Goal: Communication & Community: Answer question/provide support

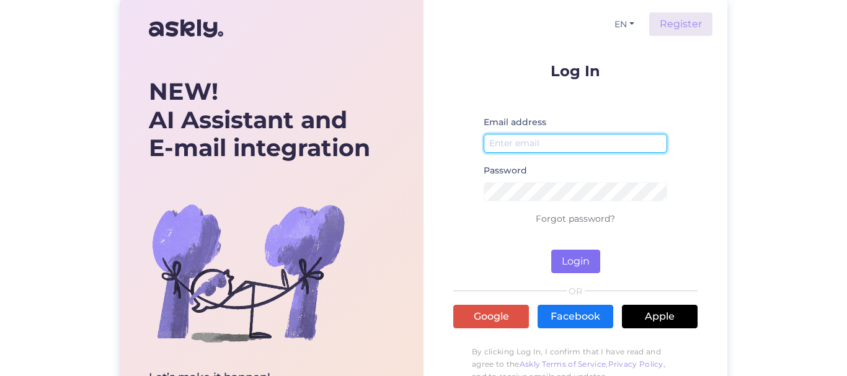
type input "[EMAIL_ADDRESS][DOMAIN_NAME]"
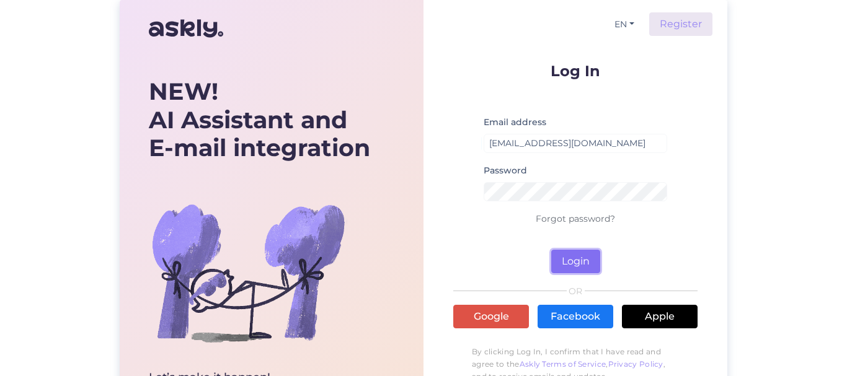
click at [571, 262] on button "Login" at bounding box center [575, 262] width 49 height 24
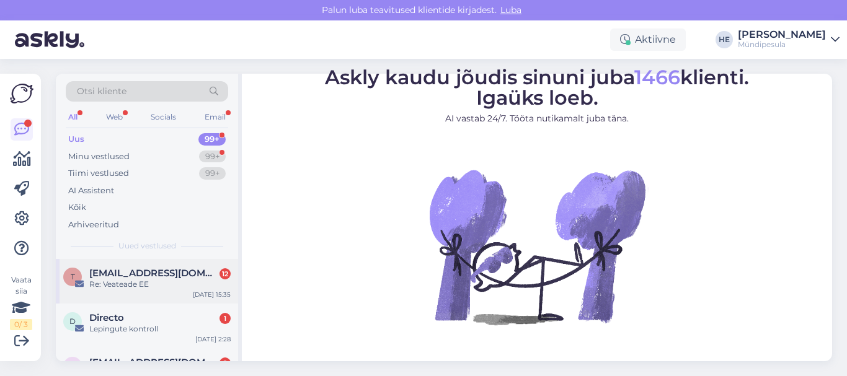
click at [128, 282] on div "Re: Veateade EE" at bounding box center [159, 284] width 141 height 11
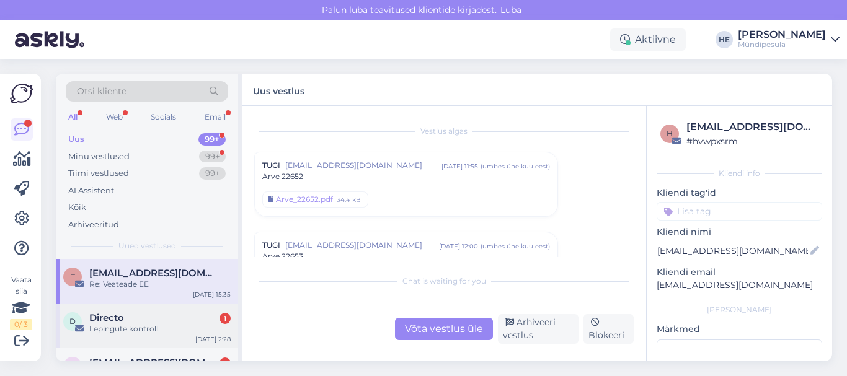
click at [118, 321] on span "Directo" at bounding box center [106, 318] width 35 height 11
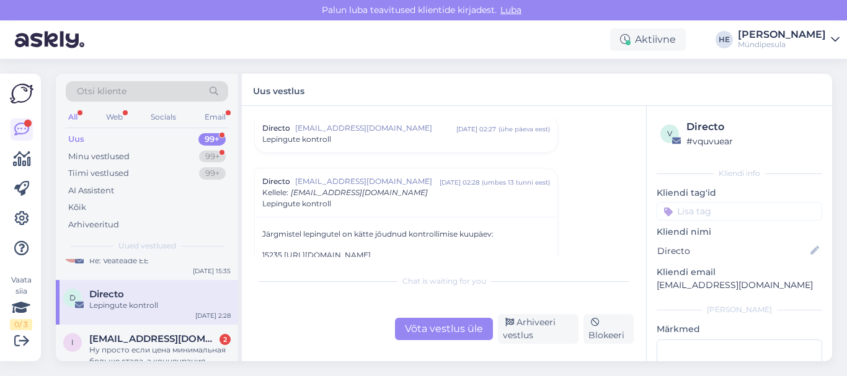
scroll to position [50, 0]
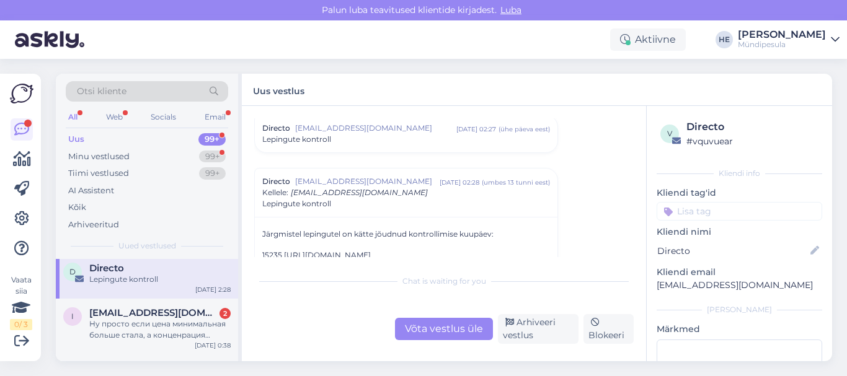
click at [118, 321] on div "Ну просто если цена минимальная больше стала, а конценрация химии ниже - то это…" at bounding box center [159, 330] width 141 height 22
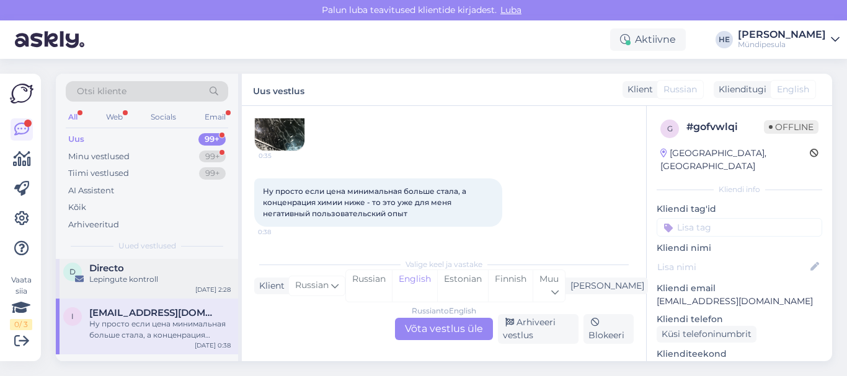
scroll to position [159, 0]
click at [441, 324] on div "Russian to English Võta vestlus üle" at bounding box center [444, 329] width 98 height 22
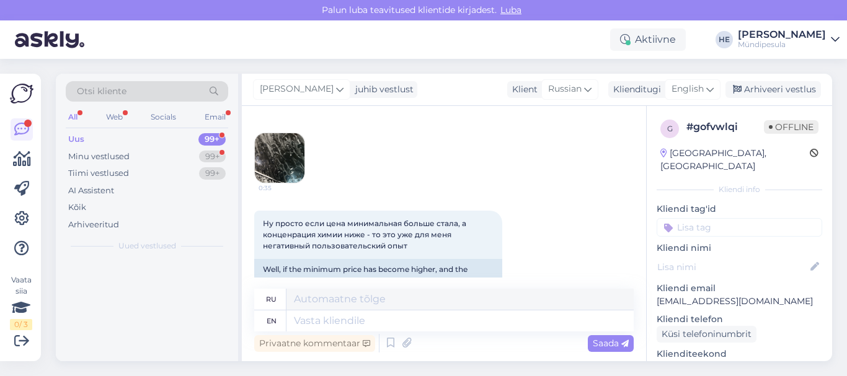
scroll to position [0, 0]
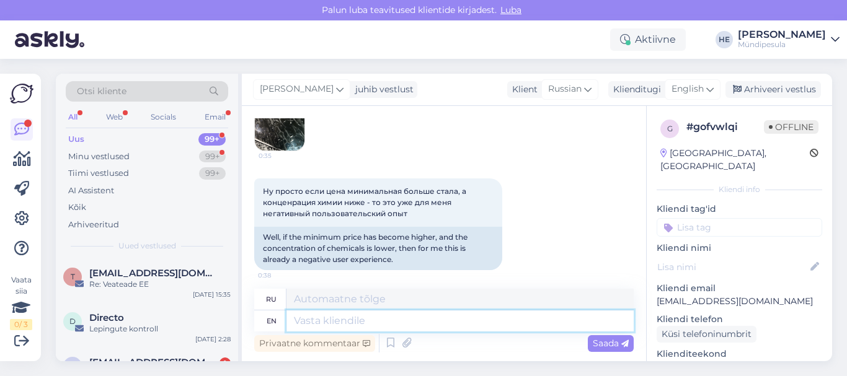
click at [300, 321] on textarea at bounding box center [460, 321] width 347 height 21
paste textarea "Здравствуйте! Просим Вас заполнить форму на нашем сайте о возмещении средств. […"
type textarea "Здравствуйте! Просим Вас заполнить форму на нашем сайте о возмещении средств. […"
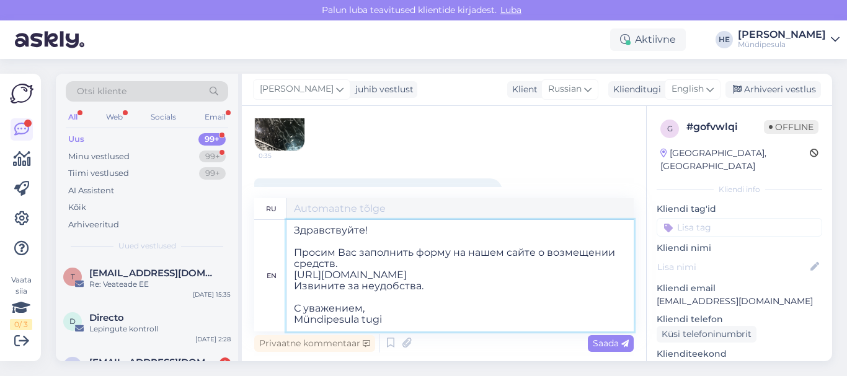
scroll to position [5, 0]
type textarea "Здравствуйте! Просим Вас заполнить форму на нашем сайте о возмещении средств. […"
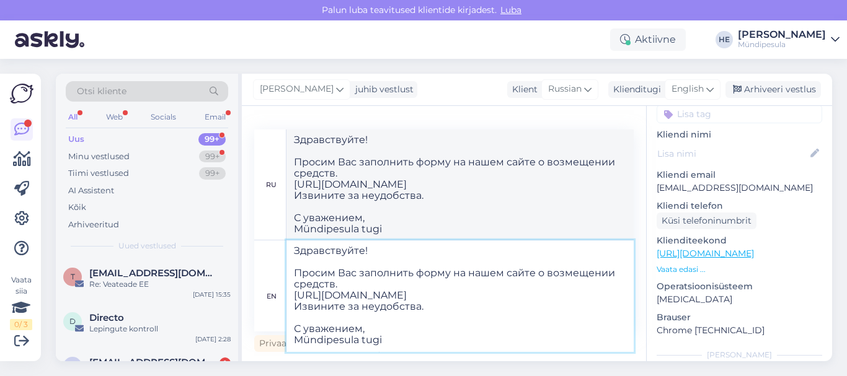
scroll to position [144, 0]
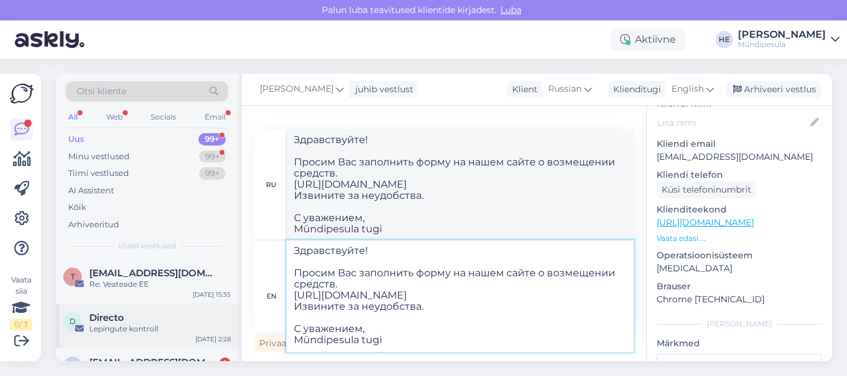
type textarea "Здравствуйте! Просим Вас заполнить форму на нашем сайте о возмещении средств. […"
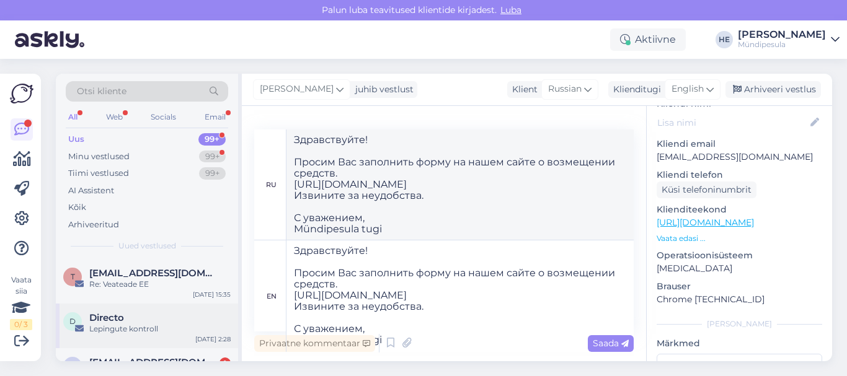
click at [110, 326] on div "Lepingute kontroll" at bounding box center [159, 329] width 141 height 11
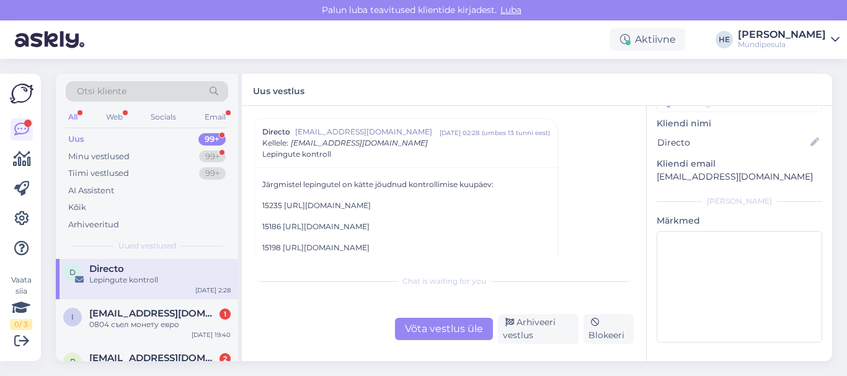
scroll to position [50, 0]
click at [110, 326] on div "0804 съел монету евро" at bounding box center [159, 324] width 141 height 11
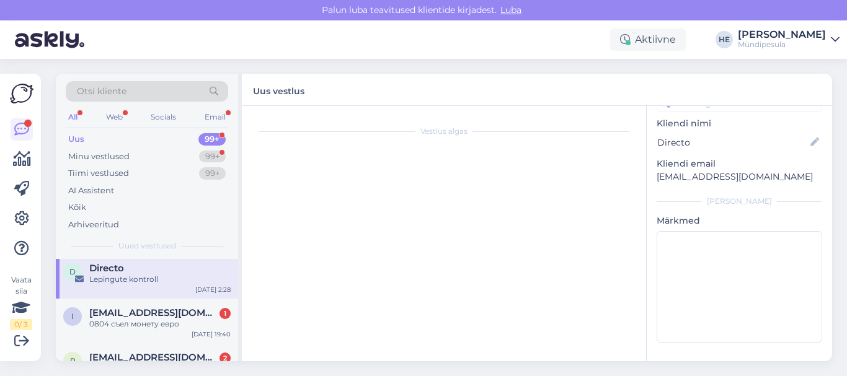
scroll to position [144, 0]
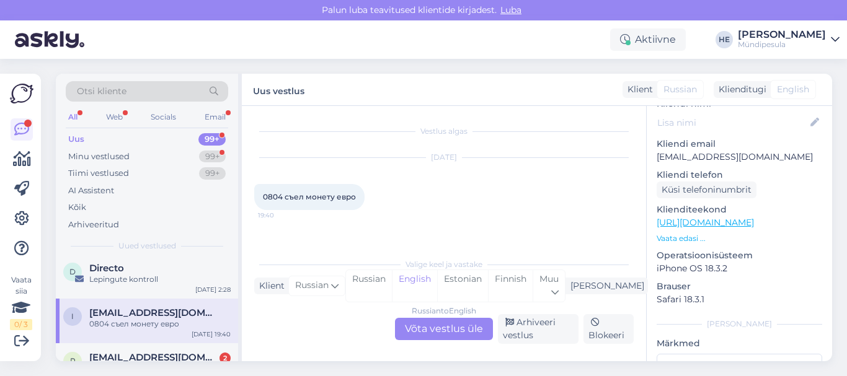
click at [453, 324] on div "Russian to English Võta vestlus üle" at bounding box center [444, 329] width 98 height 22
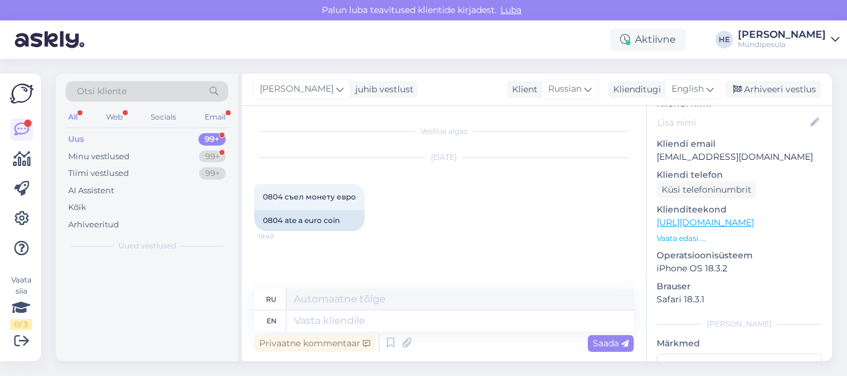
scroll to position [0, 0]
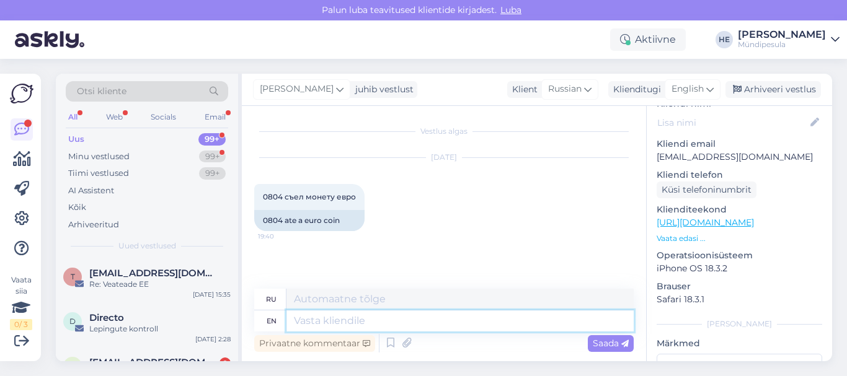
click at [352, 329] on textarea at bounding box center [460, 321] width 347 height 21
paste textarea "Здравствуйте! Просим Вас заполнить форму на нашем сайте о возмещении средств. […"
type textarea "Здравствуйте! Просим Вас заполнить форму на нашем сайте о возмещении средств. […"
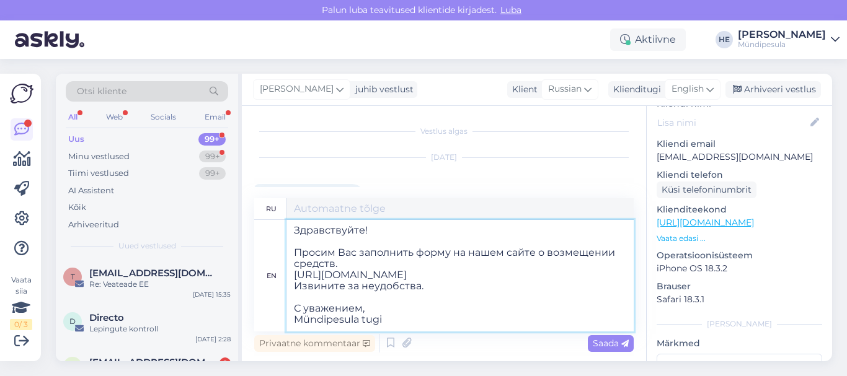
scroll to position [5, 0]
type textarea "Здравствуйте! Просим Вас заполнить форму на нашем сайте о возмещении средств. […"
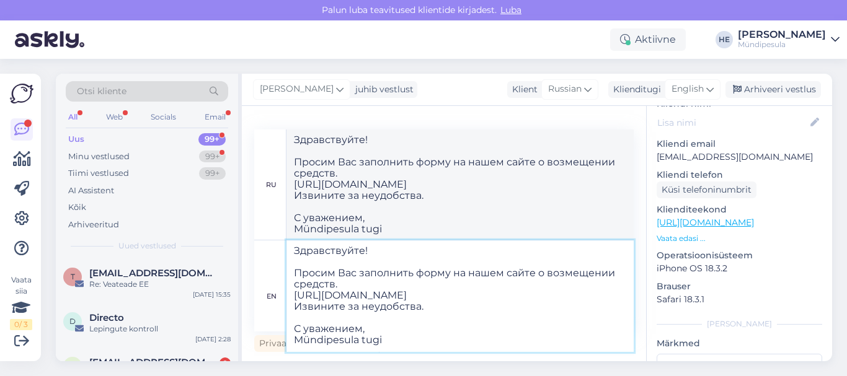
type textarea "Здравствуйте! Просим Вас заполнить форму на нашем сайте о возмещении средств. […"
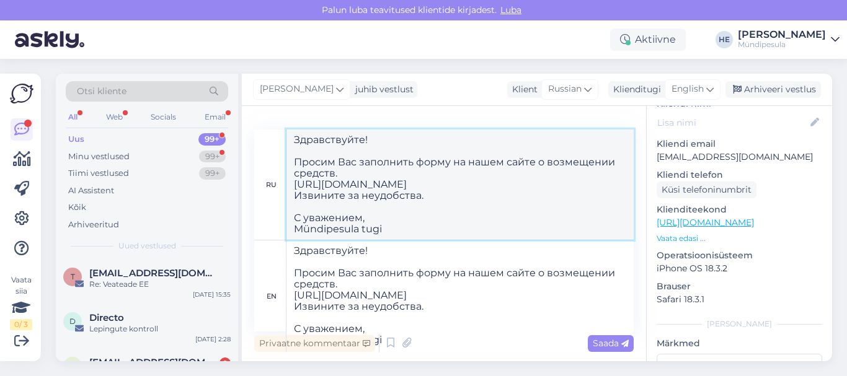
click at [507, 222] on textarea "Здравствуйте! Просим Вас заполнить форму на нашем сайте о возмещении средств. […" at bounding box center [460, 185] width 347 height 110
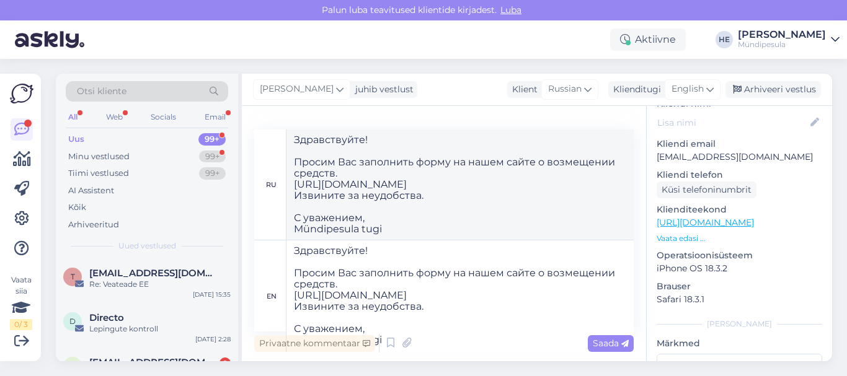
click at [610, 344] on span "Saada" at bounding box center [611, 343] width 36 height 11
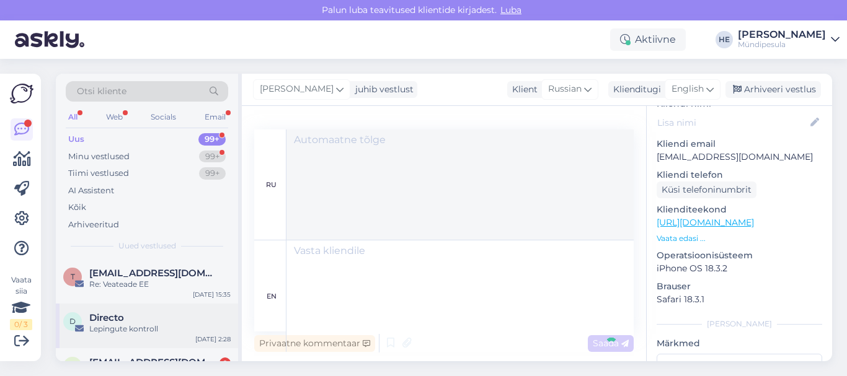
scroll to position [0, 0]
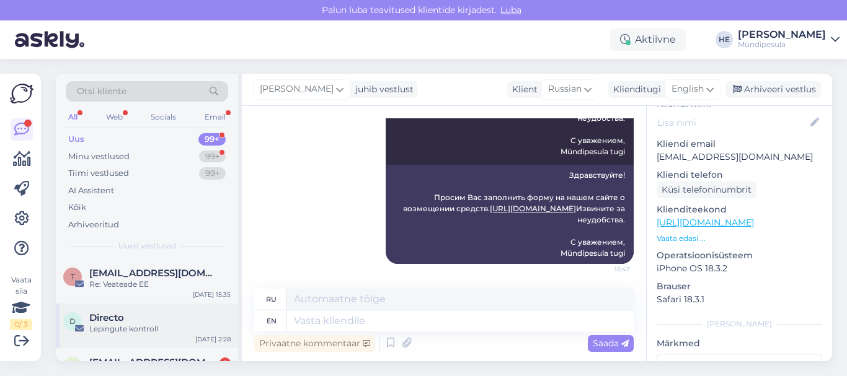
click at [127, 319] on div "Directo" at bounding box center [159, 318] width 141 height 11
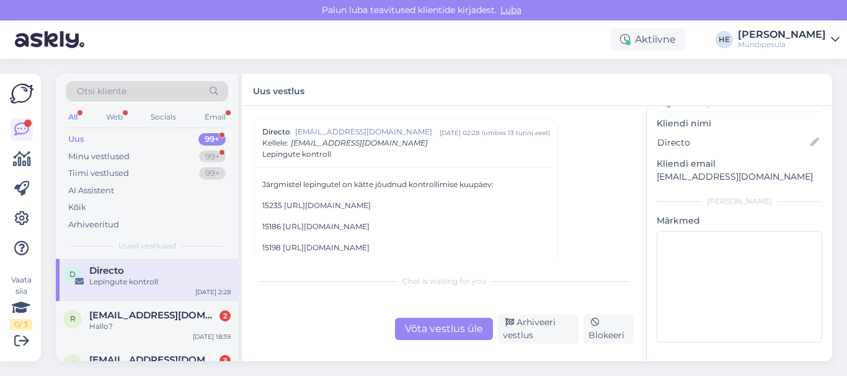
scroll to position [50, 0]
click at [127, 319] on div "Hallo?" at bounding box center [159, 324] width 141 height 11
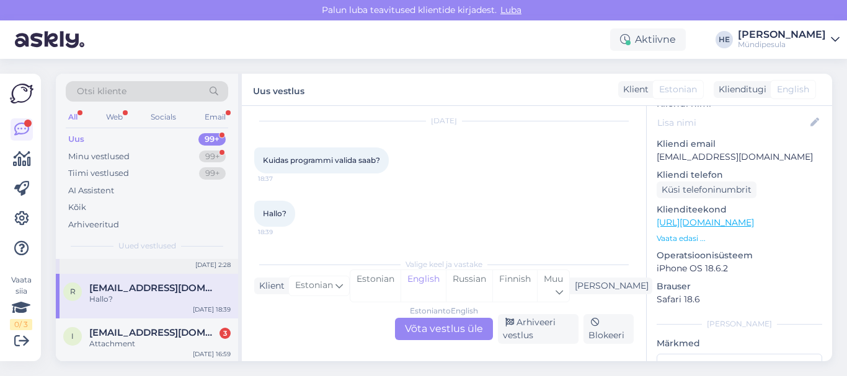
scroll to position [99, 0]
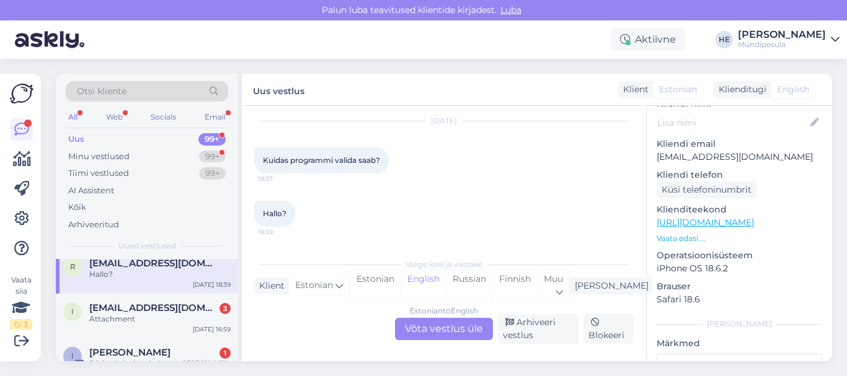
click at [127, 319] on div "Attachment" at bounding box center [159, 319] width 141 height 11
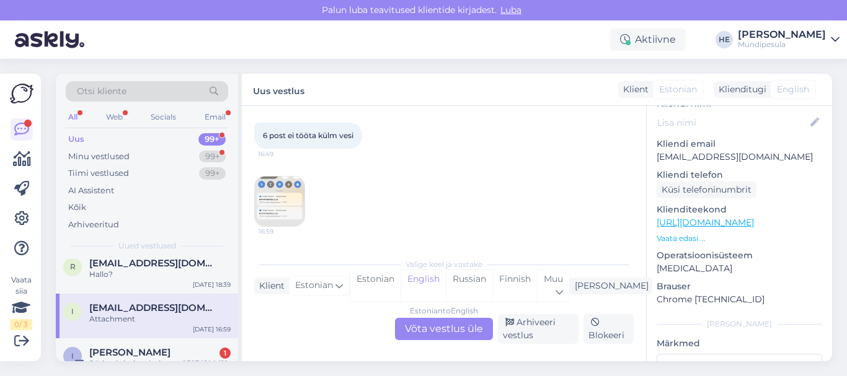
click at [458, 323] on div "Estonian to English Võta vestlus üle" at bounding box center [444, 329] width 98 height 22
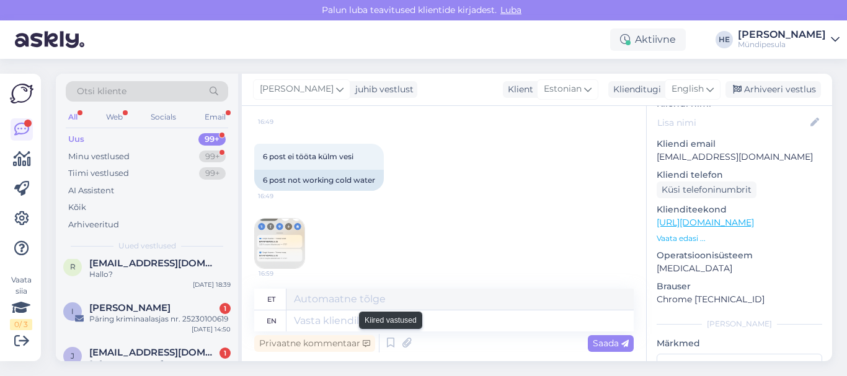
scroll to position [0, 0]
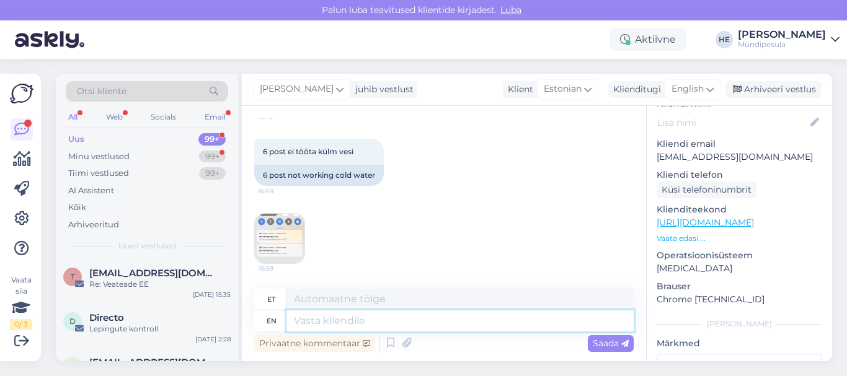
click at [347, 321] on textarea at bounding box center [460, 321] width 347 height 21
paste textarea "Tere Palun täitke meie kodulehel [PERSON_NAME] intsidenti kohta, et saaksime Te…"
type textarea "Tere Palun täitke meie kodulehel [PERSON_NAME] intsidenti kohta, et saaksime Te…"
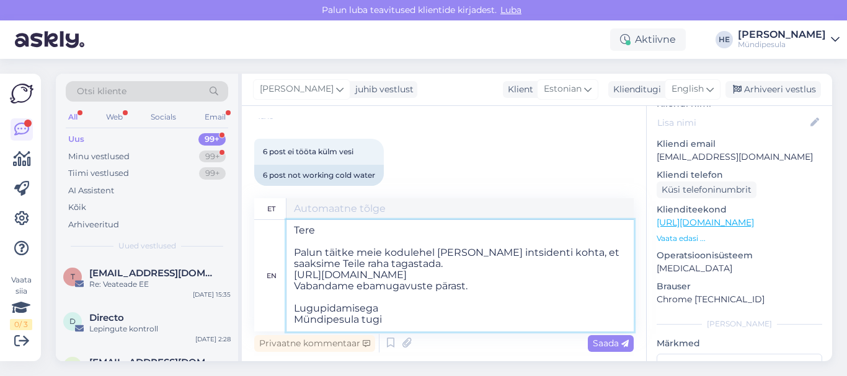
scroll to position [136, 0]
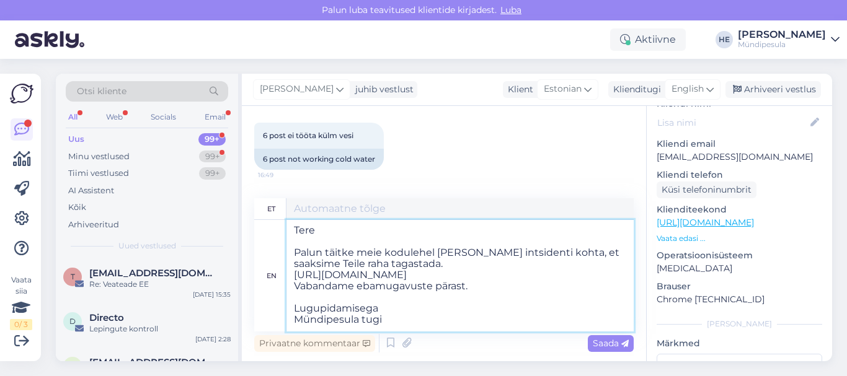
type textarea "Tere Palun täitke meie kodulehel [PERSON_NAME] intsidenti kohta, et saaksime Te…"
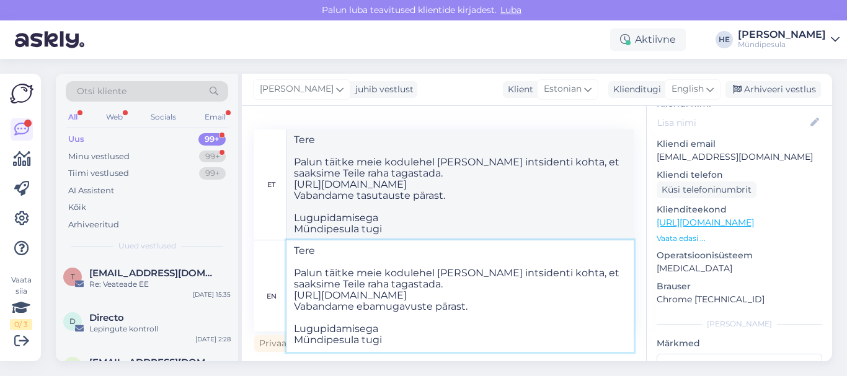
type textarea "Tere Palun täitke meie kodulehel [PERSON_NAME] intsidenti kohta, et saaksime Te…"
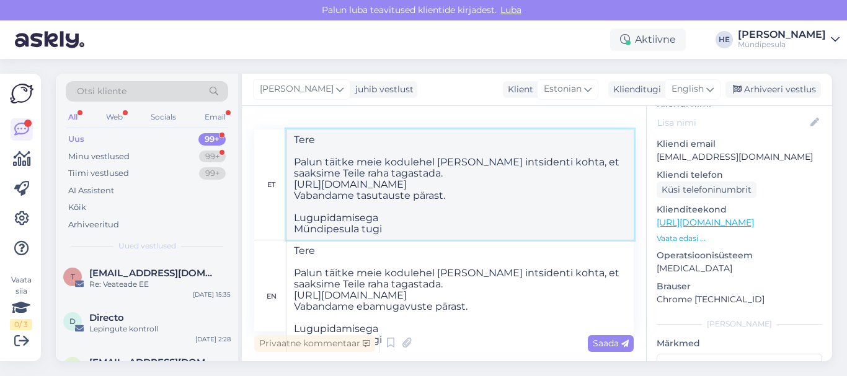
click at [502, 197] on textarea "Tere Palun täitke meie kodulehel [PERSON_NAME] intsidenti kohta, et saaksime Te…" at bounding box center [460, 185] width 347 height 110
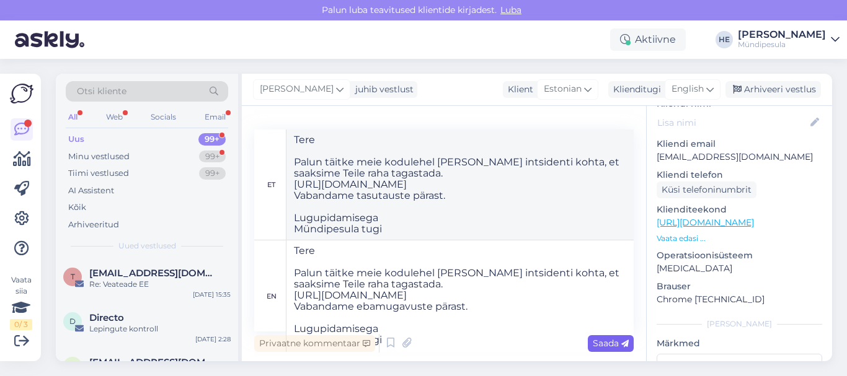
click at [603, 343] on span "Saada" at bounding box center [611, 343] width 36 height 11
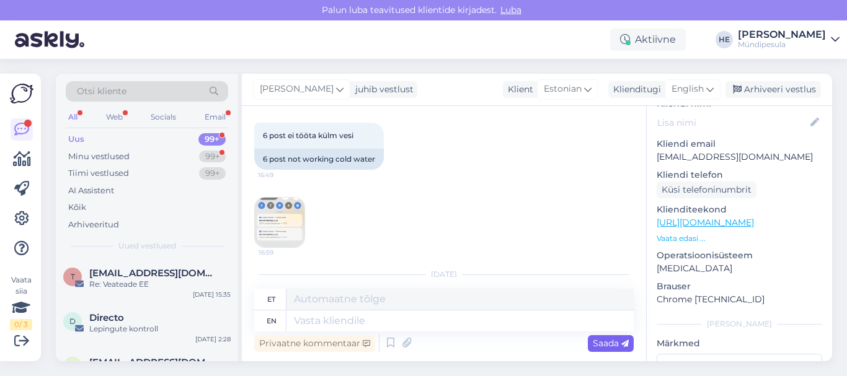
scroll to position [0, 0]
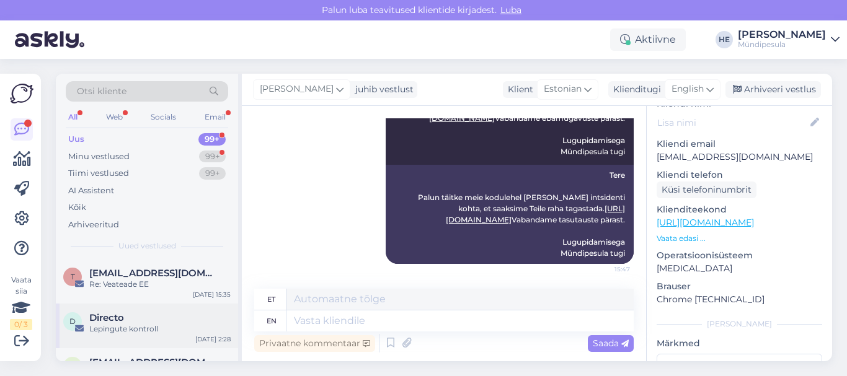
click at [117, 322] on span "Directo" at bounding box center [106, 318] width 35 height 11
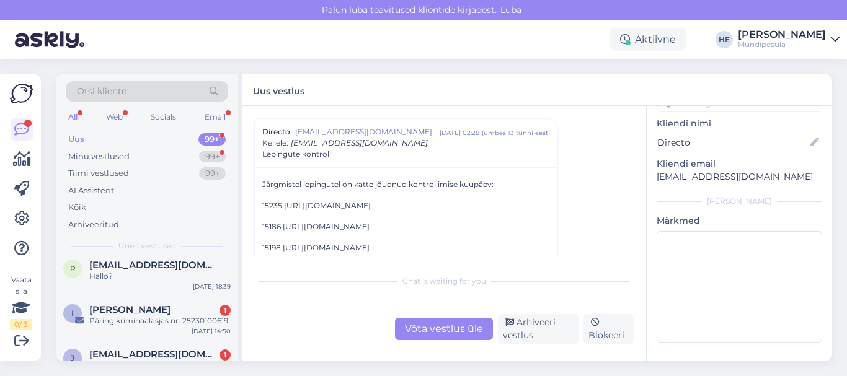
scroll to position [99, 0]
click at [117, 322] on div "Päring kriminaalasjas nr. 25230100619" at bounding box center [159, 319] width 141 height 11
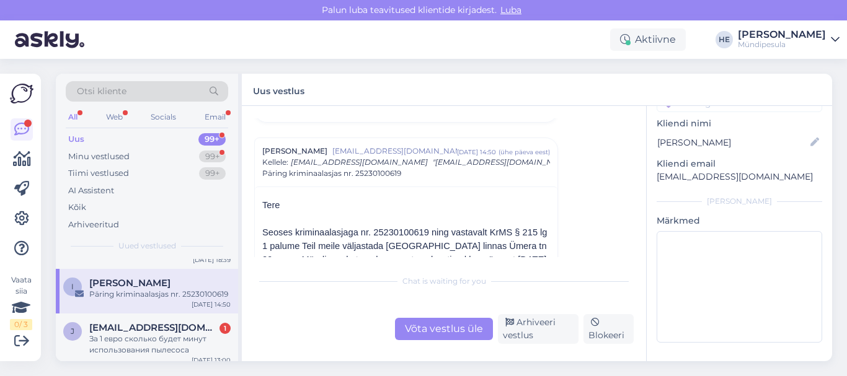
scroll to position [0, 0]
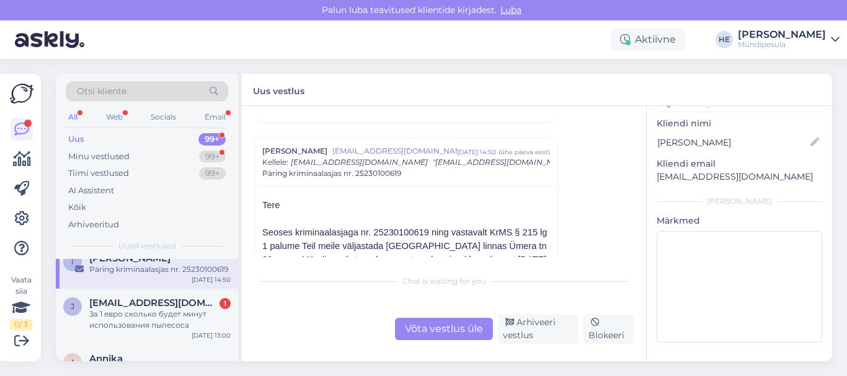
click at [117, 322] on div "За 1 евро сколько будет минут использования пылесоса" at bounding box center [159, 320] width 141 height 22
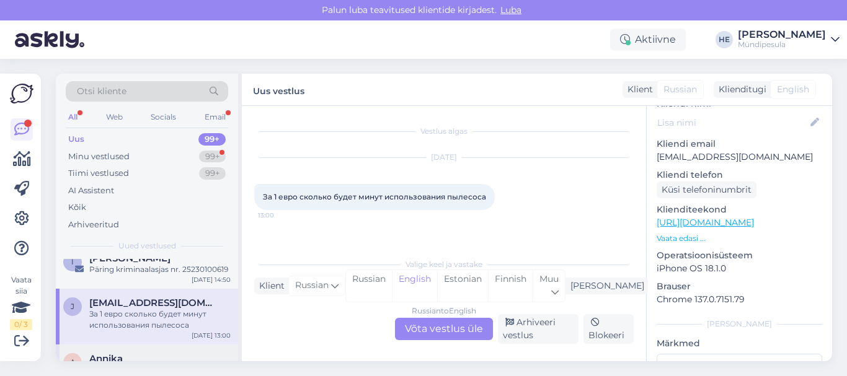
click at [111, 347] on div "A Annika Web/App Re-Designing and Development [DATE] 2:02" at bounding box center [147, 373] width 182 height 56
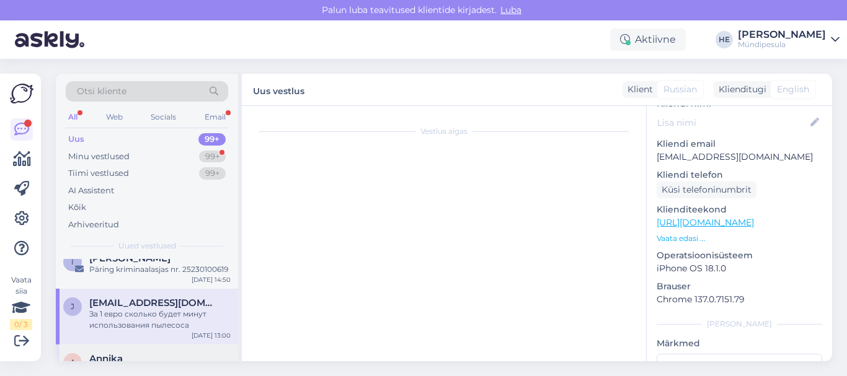
scroll to position [109, 0]
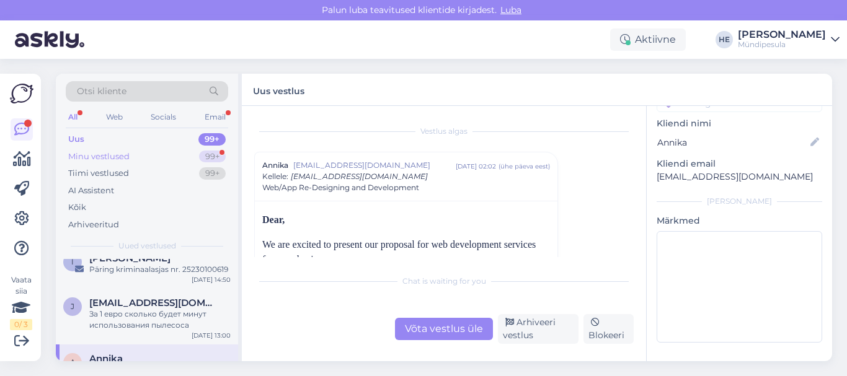
click at [96, 156] on div "Minu vestlused" at bounding box center [98, 157] width 61 height 12
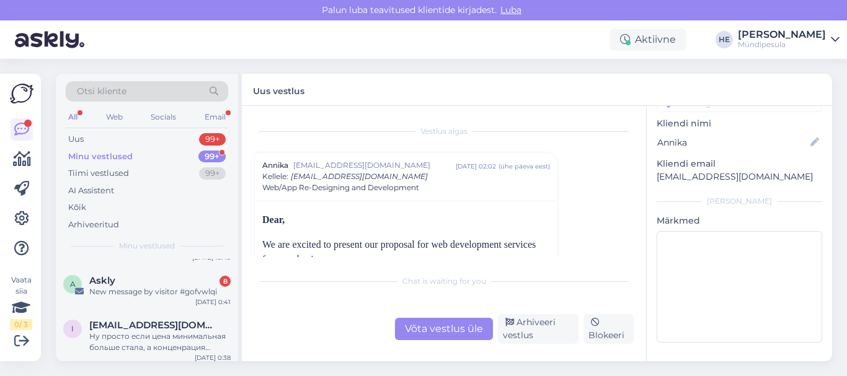
scroll to position [0, 0]
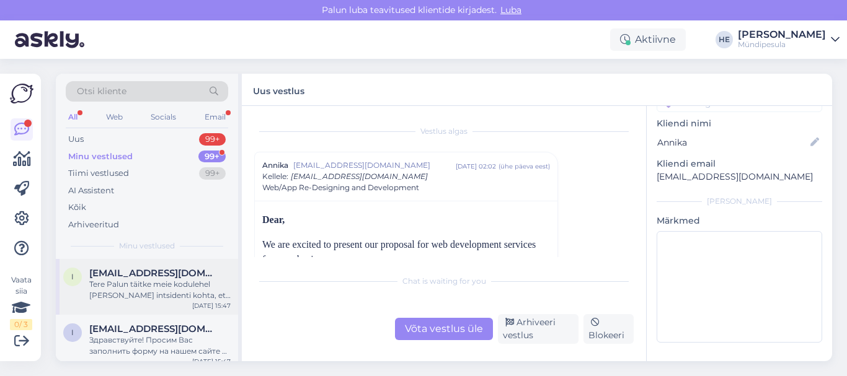
click at [124, 272] on span "[EMAIL_ADDRESS][DOMAIN_NAME]" at bounding box center [153, 273] width 129 height 11
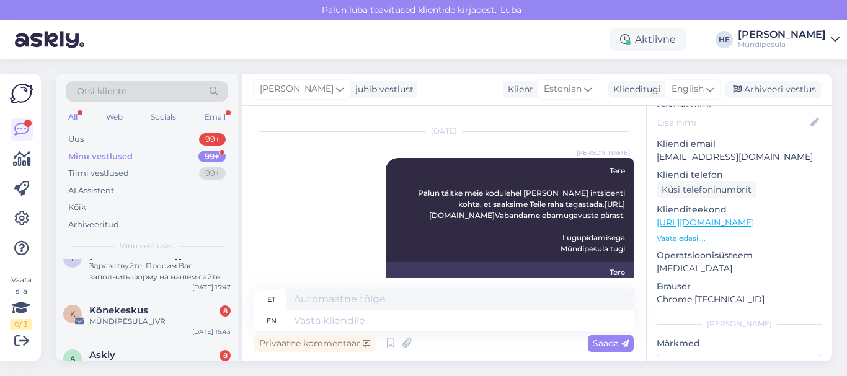
scroll to position [99, 0]
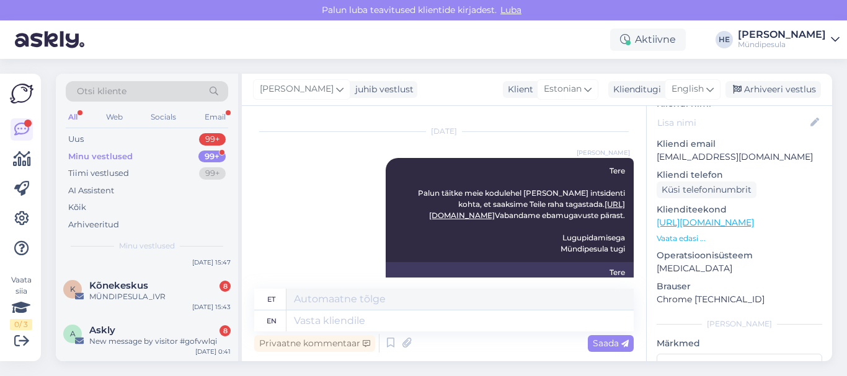
click at [124, 272] on div "K Kõnekeskus 8 MÜNDIPESULA_IVR [DATE] 15:43" at bounding box center [147, 294] width 182 height 45
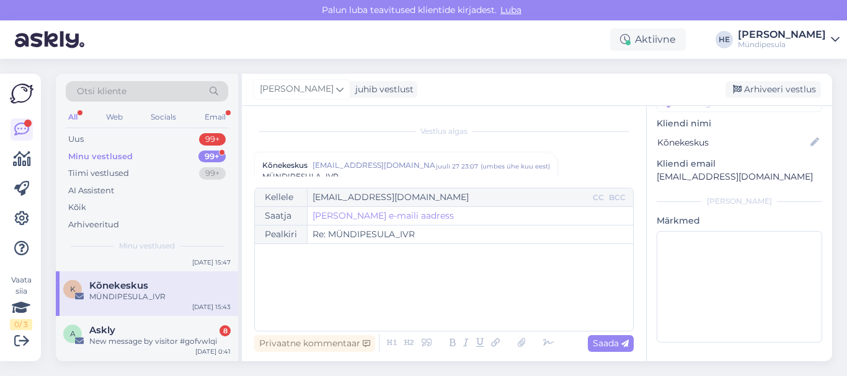
scroll to position [109, 0]
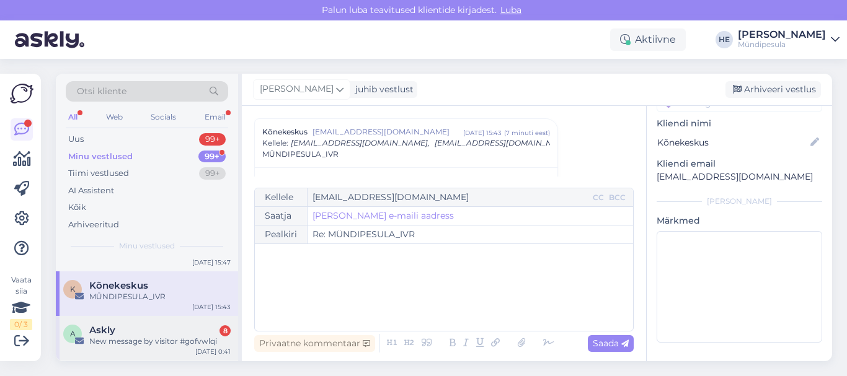
click at [120, 333] on div "Askly 8" at bounding box center [159, 330] width 141 height 11
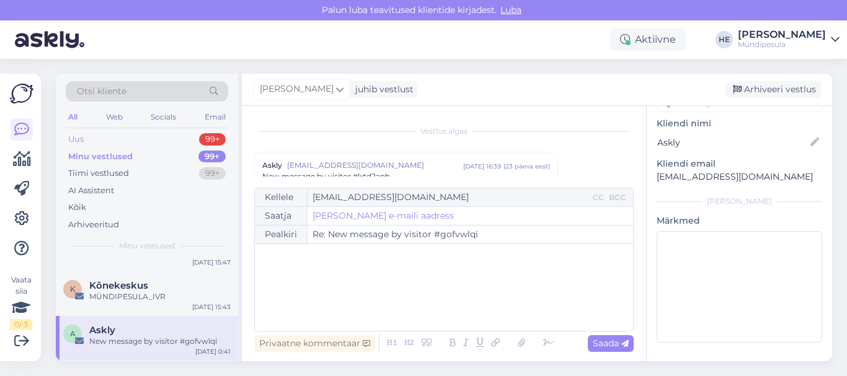
scroll to position [5313, 0]
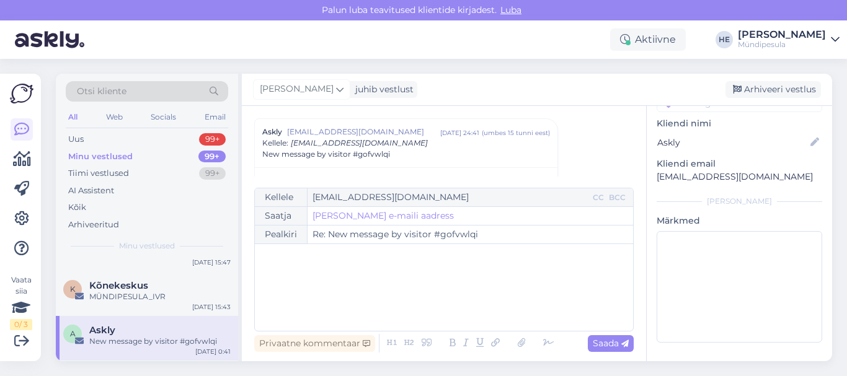
click at [833, 40] on icon at bounding box center [835, 40] width 9 height 10
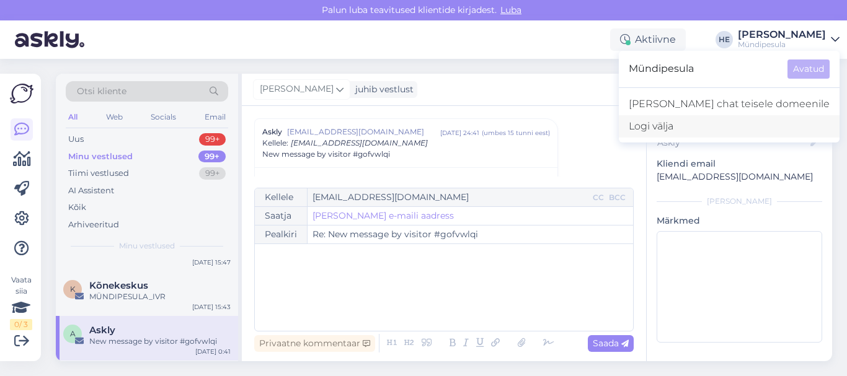
click at [724, 130] on div "Logi välja" at bounding box center [729, 126] width 221 height 22
